Goal: Transaction & Acquisition: Book appointment/travel/reservation

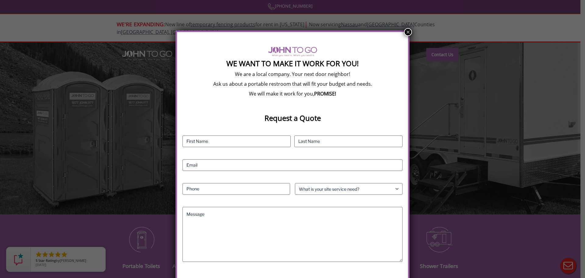
click at [406, 31] on button "×" at bounding box center [408, 32] width 8 height 8
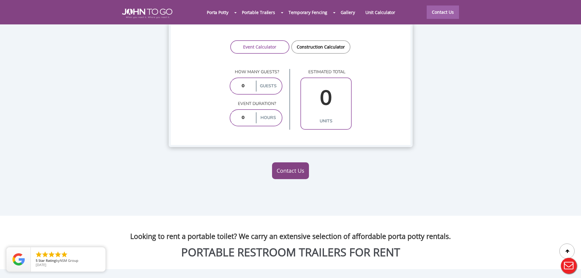
scroll to position [457, 0]
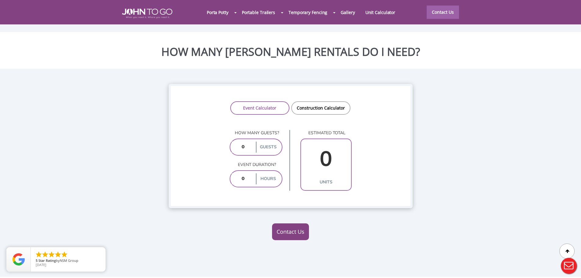
click at [266, 141] on label "guests" at bounding box center [268, 146] width 24 height 11
click at [250, 141] on input "number" at bounding box center [243, 146] width 23 height 11
drag, startPoint x: 250, startPoint y: 134, endPoint x: 240, endPoint y: 133, distance: 9.6
click at [240, 141] on input "number" at bounding box center [243, 146] width 23 height 11
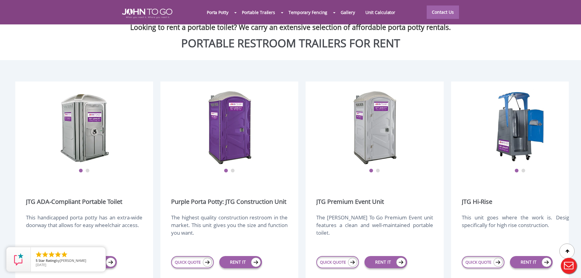
scroll to position [762, 0]
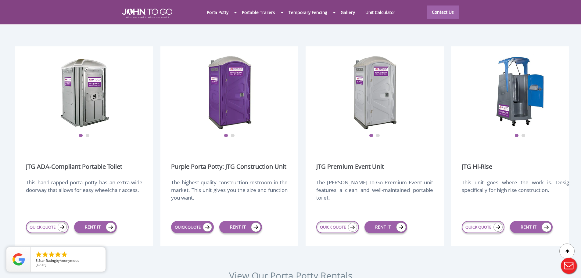
click at [197, 221] on link "QUICK QUOTE" at bounding box center [192, 227] width 43 height 12
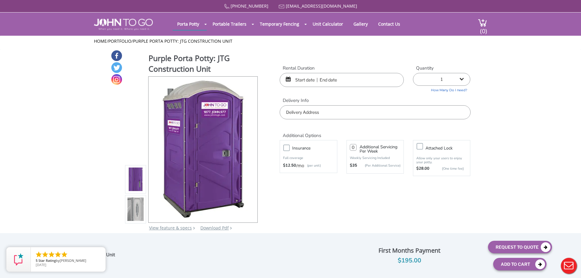
click at [332, 82] on input "text" at bounding box center [342, 80] width 124 height 14
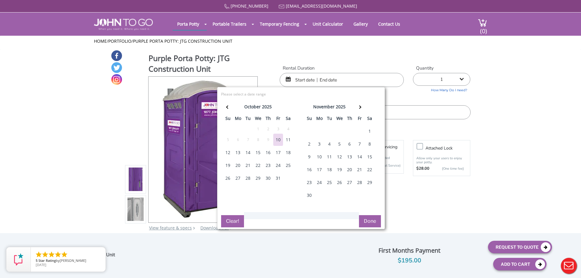
click at [278, 153] on div "17" at bounding box center [278, 152] width 10 height 12
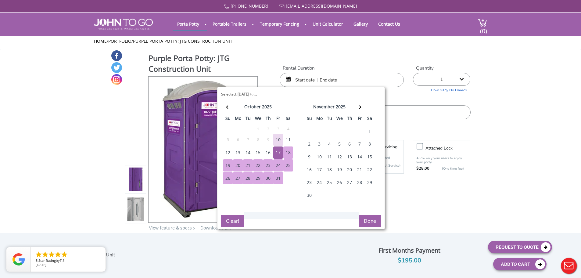
click at [276, 178] on div "31" at bounding box center [278, 178] width 10 height 12
type input "10/17/2025 to 10/31/2025"
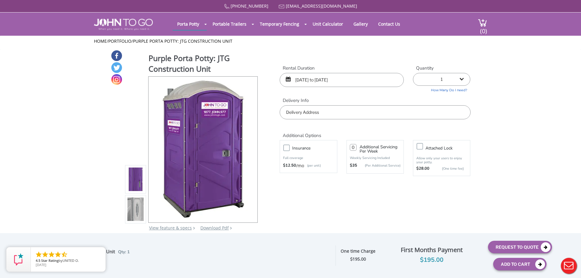
click at [309, 113] on input "text" at bounding box center [375, 112] width 191 height 14
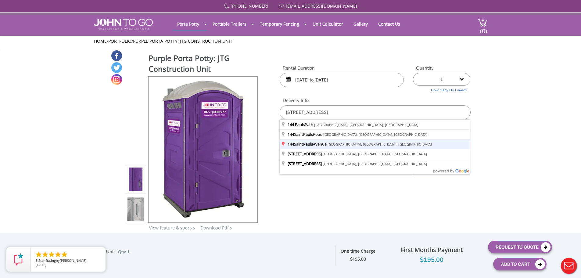
type input "144 Saint Pauls Avenue, Jersey City, NJ, USA"
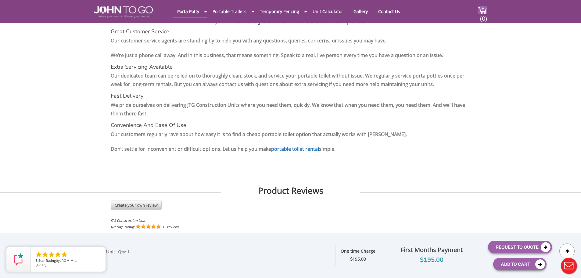
scroll to position [1036, 0]
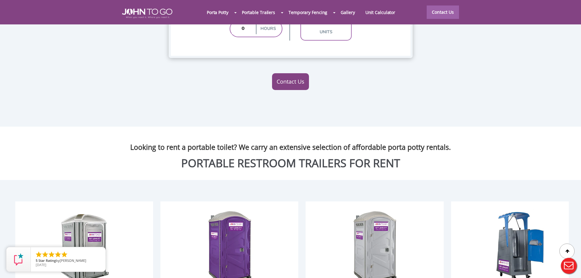
scroll to position [455, 0]
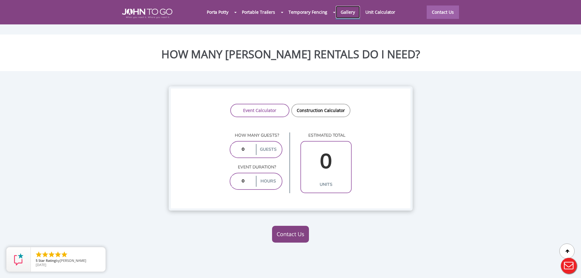
click at [348, 12] on link "Gallery" at bounding box center [347, 11] width 24 height 13
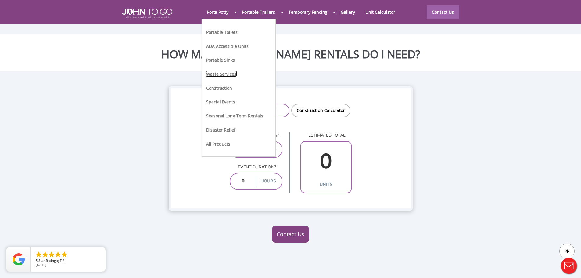
click at [230, 76] on link "Waste Services" at bounding box center [220, 73] width 31 height 6
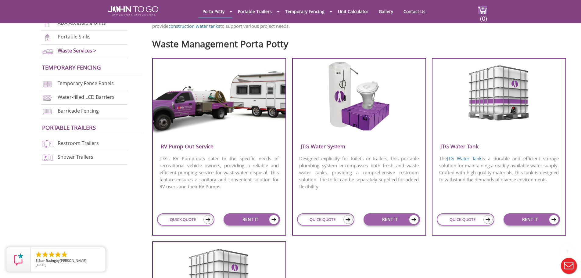
scroll to position [244, 0]
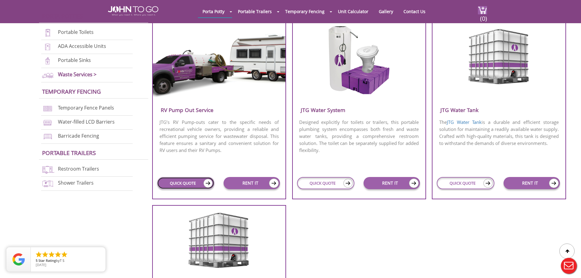
click at [208, 183] on img at bounding box center [207, 183] width 9 height 9
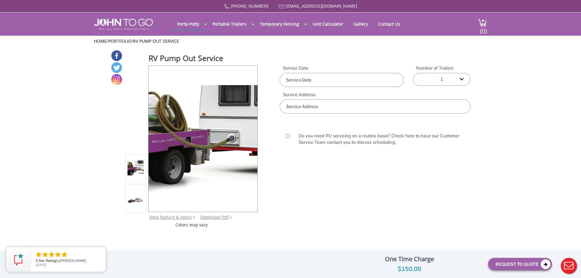
click at [462, 81] on select "1 2 (5% discount) 3 (8% discount) 4 (10% discount) 5 (12% discount) 6 (12% disc…" at bounding box center [441, 79] width 57 height 13
